Goal: Task Accomplishment & Management: Use online tool/utility

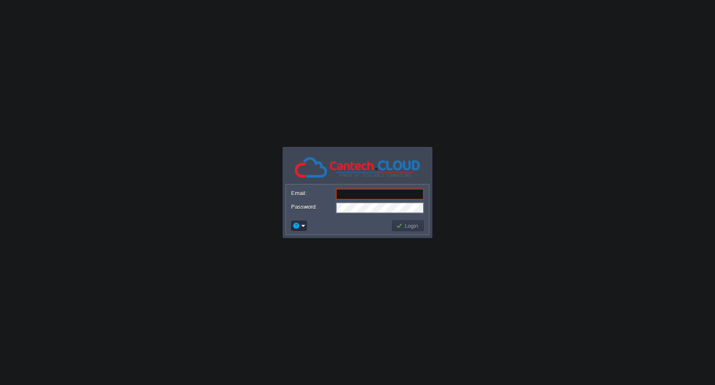
type input "[EMAIL_ADDRESS][DOMAIN_NAME]"
click at [415, 224] on button "Login" at bounding box center [408, 226] width 25 height 8
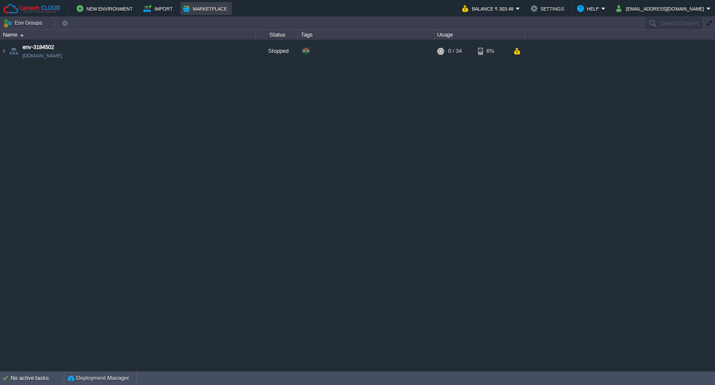
click at [209, 8] on button "Marketplace" at bounding box center [206, 8] width 46 height 10
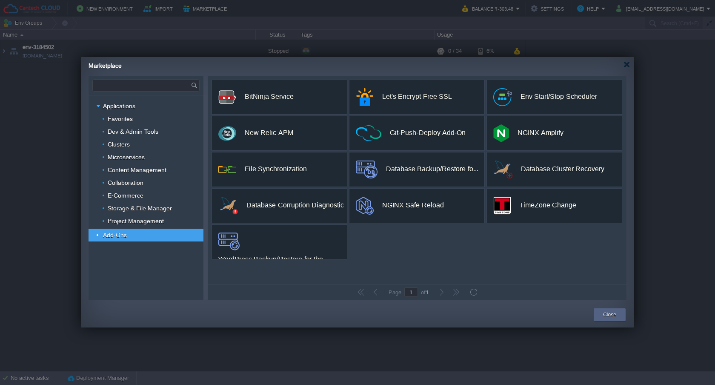
click at [152, 89] on input "text" at bounding box center [142, 85] width 98 height 11
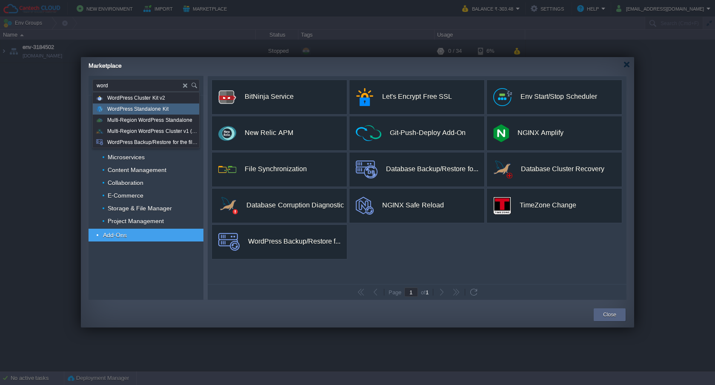
click at [154, 110] on span "WordPress Standalone Kit" at bounding box center [137, 108] width 61 height 11
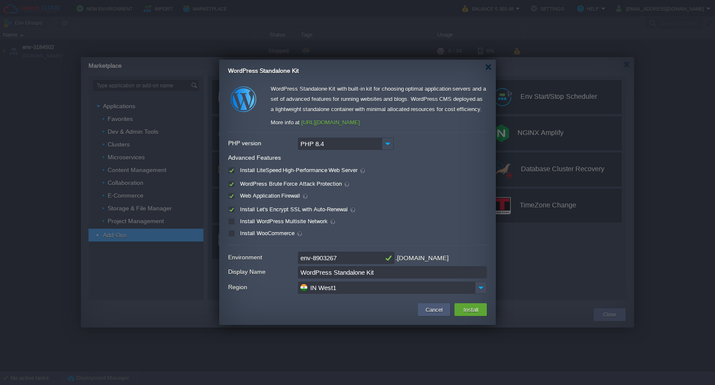
type input "Type application or add-on name"
click at [430, 309] on button "Cancel" at bounding box center [434, 309] width 22 height 10
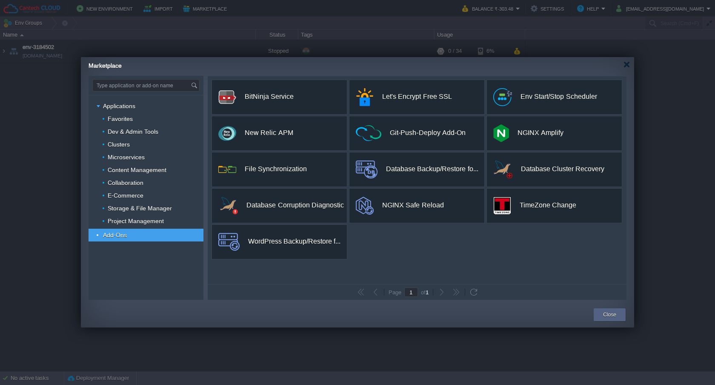
click at [627, 65] on div at bounding box center [627, 64] width 6 height 6
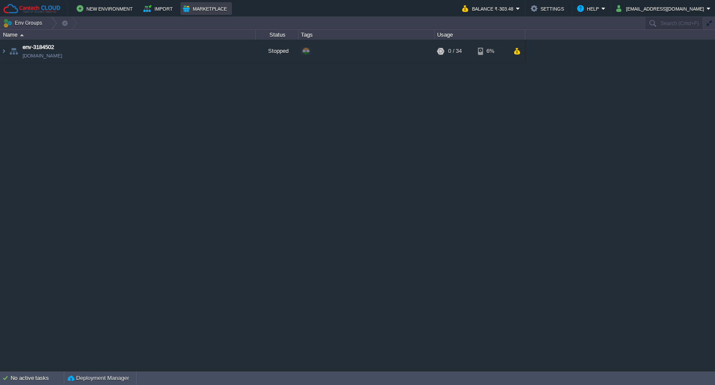
click at [218, 12] on button "Marketplace" at bounding box center [206, 8] width 46 height 10
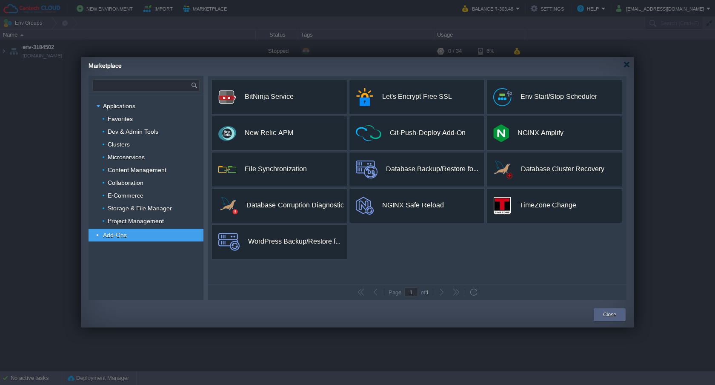
click at [151, 86] on input "text" at bounding box center [142, 85] width 98 height 11
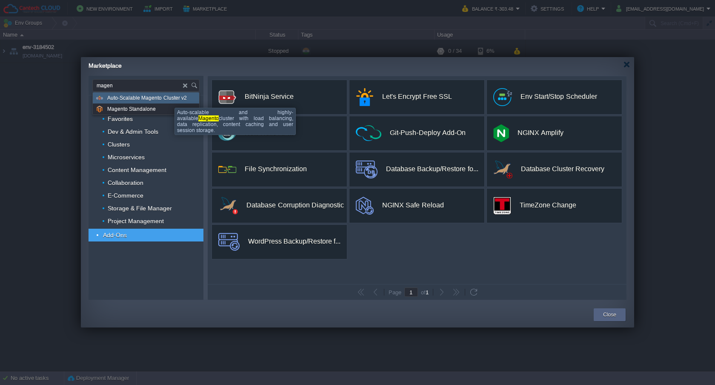
click at [164, 99] on span "Auto-Scalable Magento Cluster v2" at bounding box center [147, 97] width 80 height 11
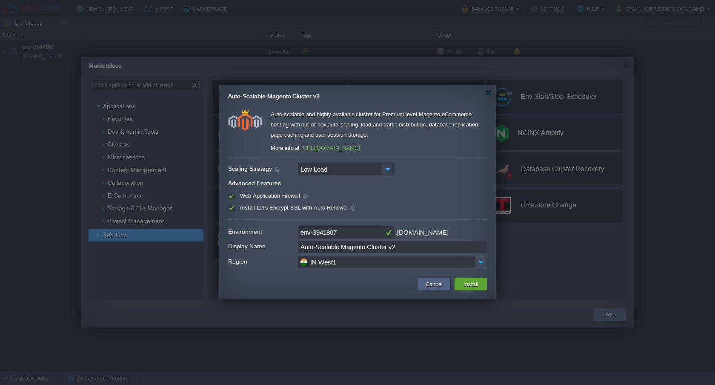
type input "Type application or add-on name"
click at [387, 169] on img at bounding box center [388, 169] width 12 height 12
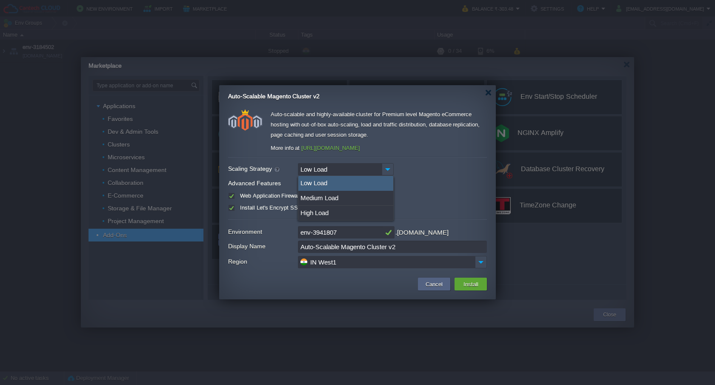
click at [418, 172] on div "Low Load" at bounding box center [357, 169] width 259 height 12
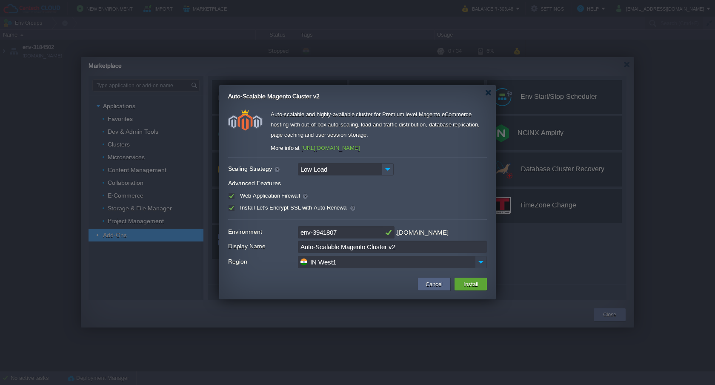
click at [482, 261] on img at bounding box center [481, 262] width 12 height 12
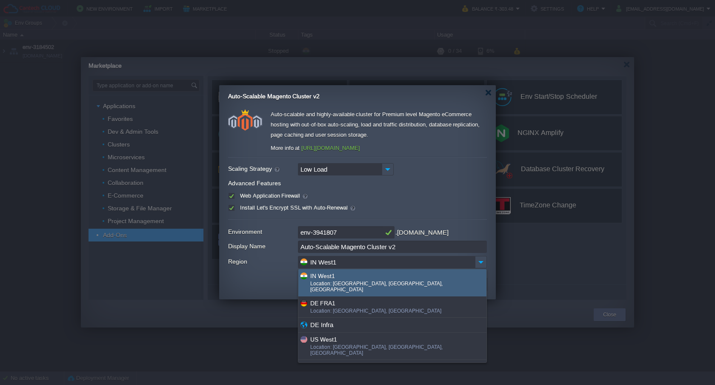
click at [323, 277] on div "IN West1" at bounding box center [397, 276] width 175 height 10
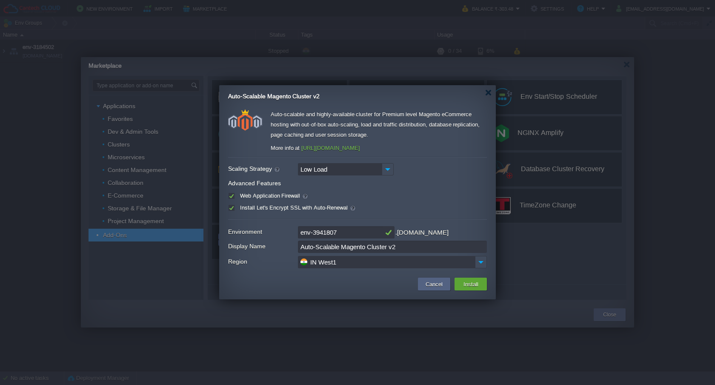
click at [357, 160] on div "Auto-scalable and highly-available cluster for Premium level Magento eCommerce …" at bounding box center [357, 189] width 259 height 160
click at [359, 174] on input "Low Load" at bounding box center [340, 169] width 84 height 12
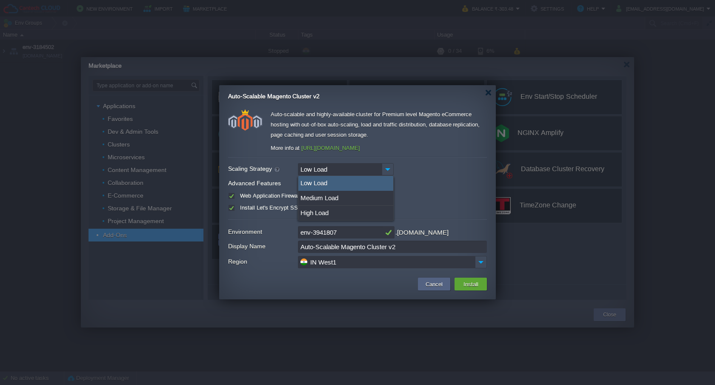
click at [441, 167] on div "Low Load" at bounding box center [357, 169] width 259 height 12
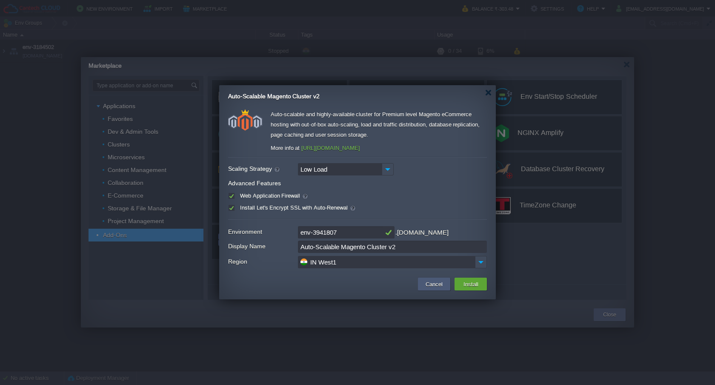
click at [425, 283] on button "Cancel" at bounding box center [434, 284] width 22 height 10
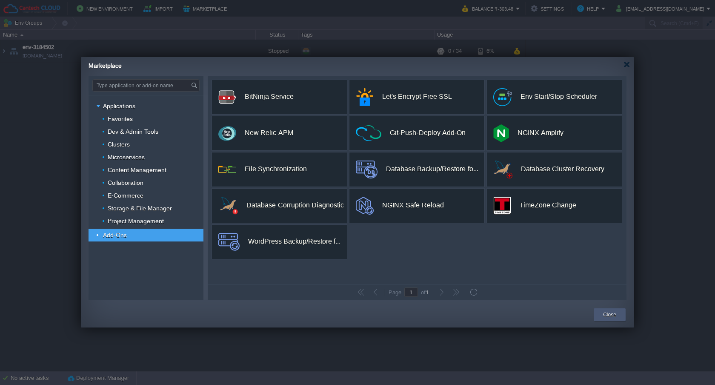
click at [618, 318] on div "Close" at bounding box center [609, 314] width 19 height 13
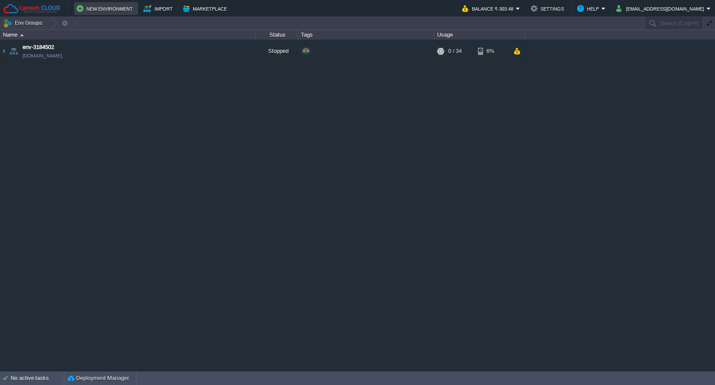
click at [117, 9] on button "New Environment" at bounding box center [106, 8] width 59 height 10
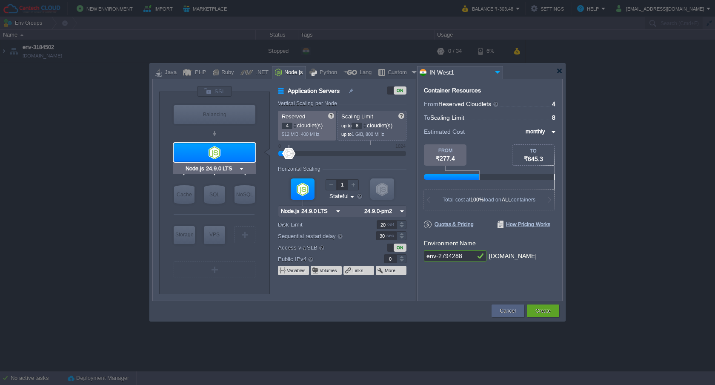
click at [213, 149] on div at bounding box center [215, 152] width 82 height 19
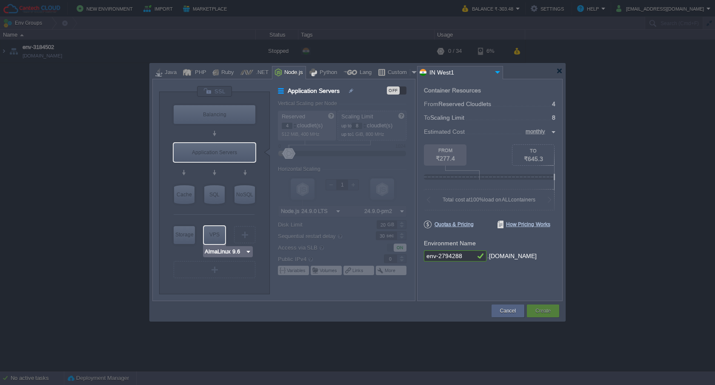
type input "MariaDB 12.0.2"
click at [220, 196] on div "SQL" at bounding box center [214, 194] width 20 height 19
type input "SQL Databases"
type input "6"
type input "MariaDB 12.0.2"
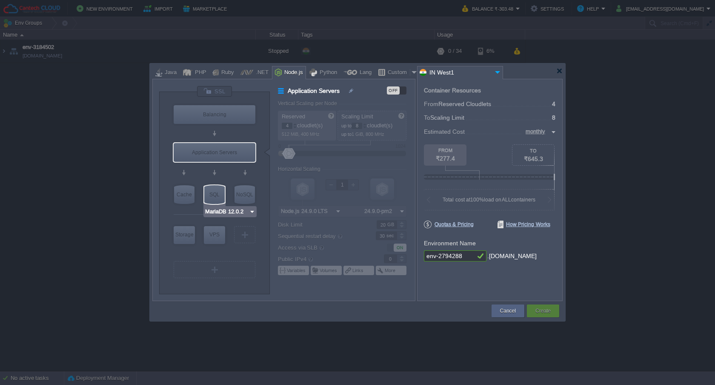
type input "12.0.2-almalin..."
type input "Stateless"
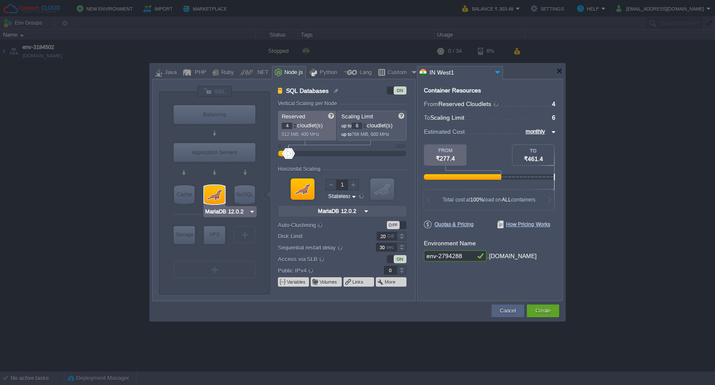
click at [225, 211] on input "MariaDB 12.0.2" at bounding box center [227, 211] width 44 height 9
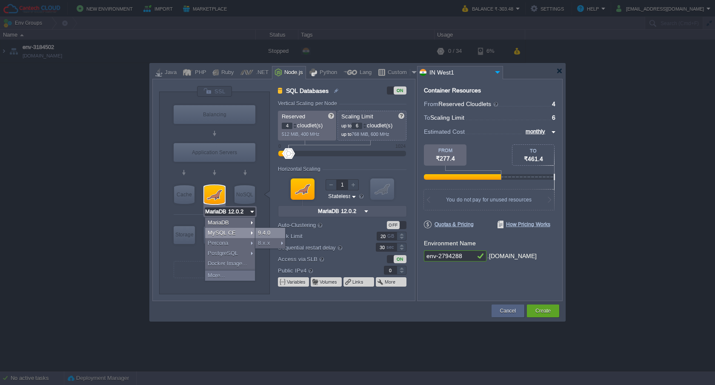
click at [264, 233] on div "9.4.0" at bounding box center [270, 233] width 30 height 10
type input "MySQL CE 9.4.0"
type input "9.4.0-almalinux-9"
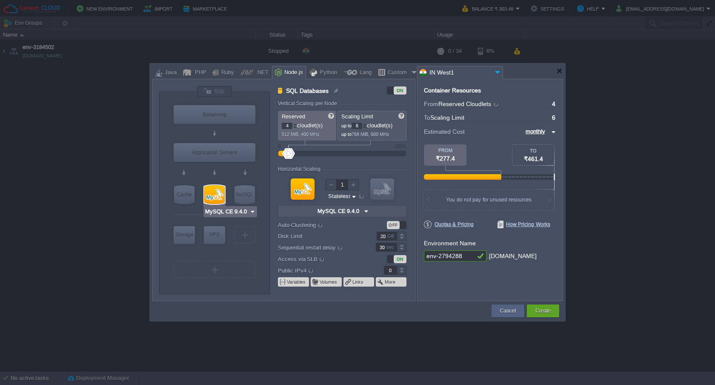
type input "Redis 7.2.4"
click at [395, 226] on div "OFF" at bounding box center [393, 225] width 13 height 8
type input "SQL Databases"
type input "8"
type input "2"
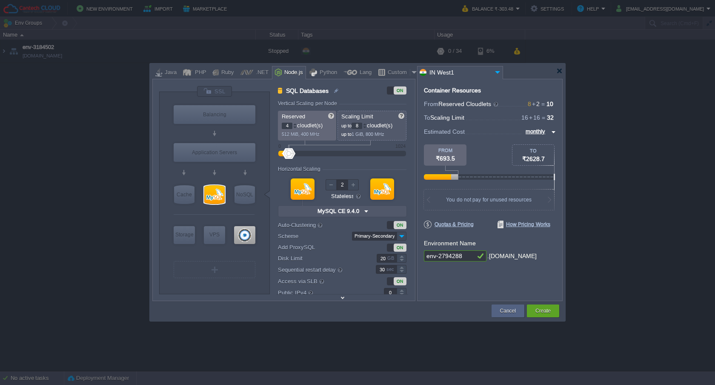
click at [382, 239] on input "Primary-Secondary" at bounding box center [374, 236] width 45 height 9
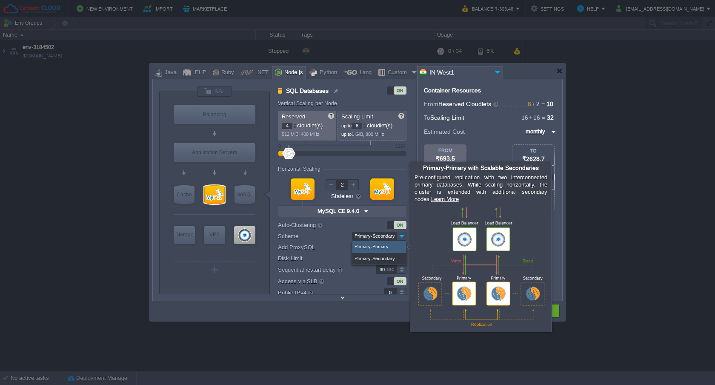
click at [360, 247] on div "Primary-Primary" at bounding box center [379, 247] width 54 height 12
type input "Primary-Primary"
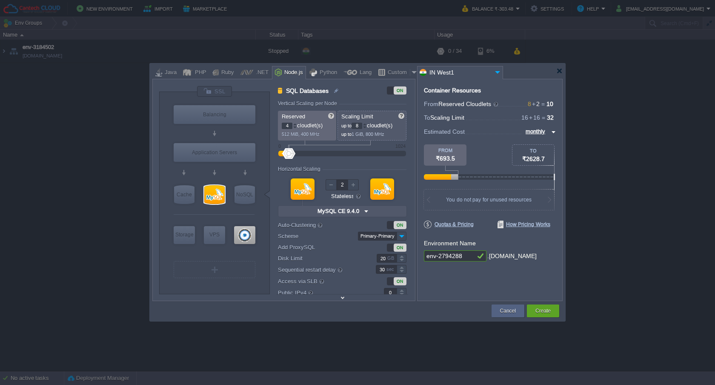
click at [557, 70] on div at bounding box center [559, 71] width 6 height 6
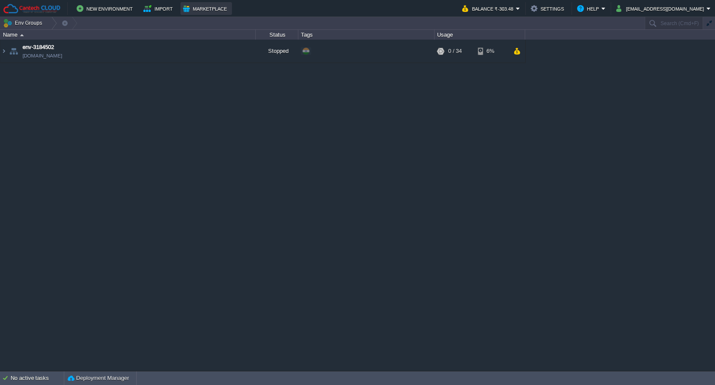
click at [208, 11] on button "Marketplace" at bounding box center [206, 8] width 46 height 10
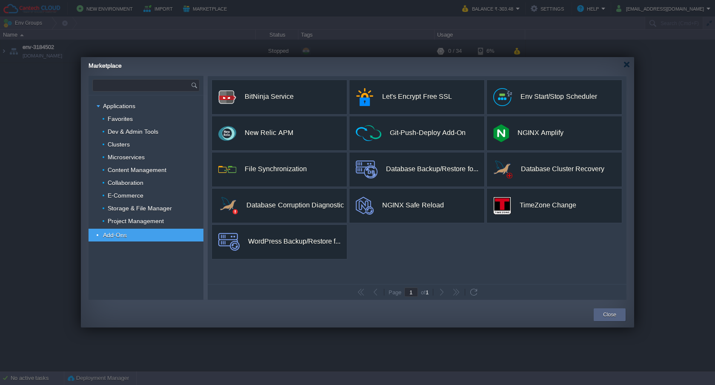
click at [160, 88] on input "text" at bounding box center [142, 85] width 98 height 11
type input "mongo"
type input "Type application or add-on name"
click at [619, 317] on div "Close" at bounding box center [609, 314] width 19 height 13
